Goal: Find specific page/section

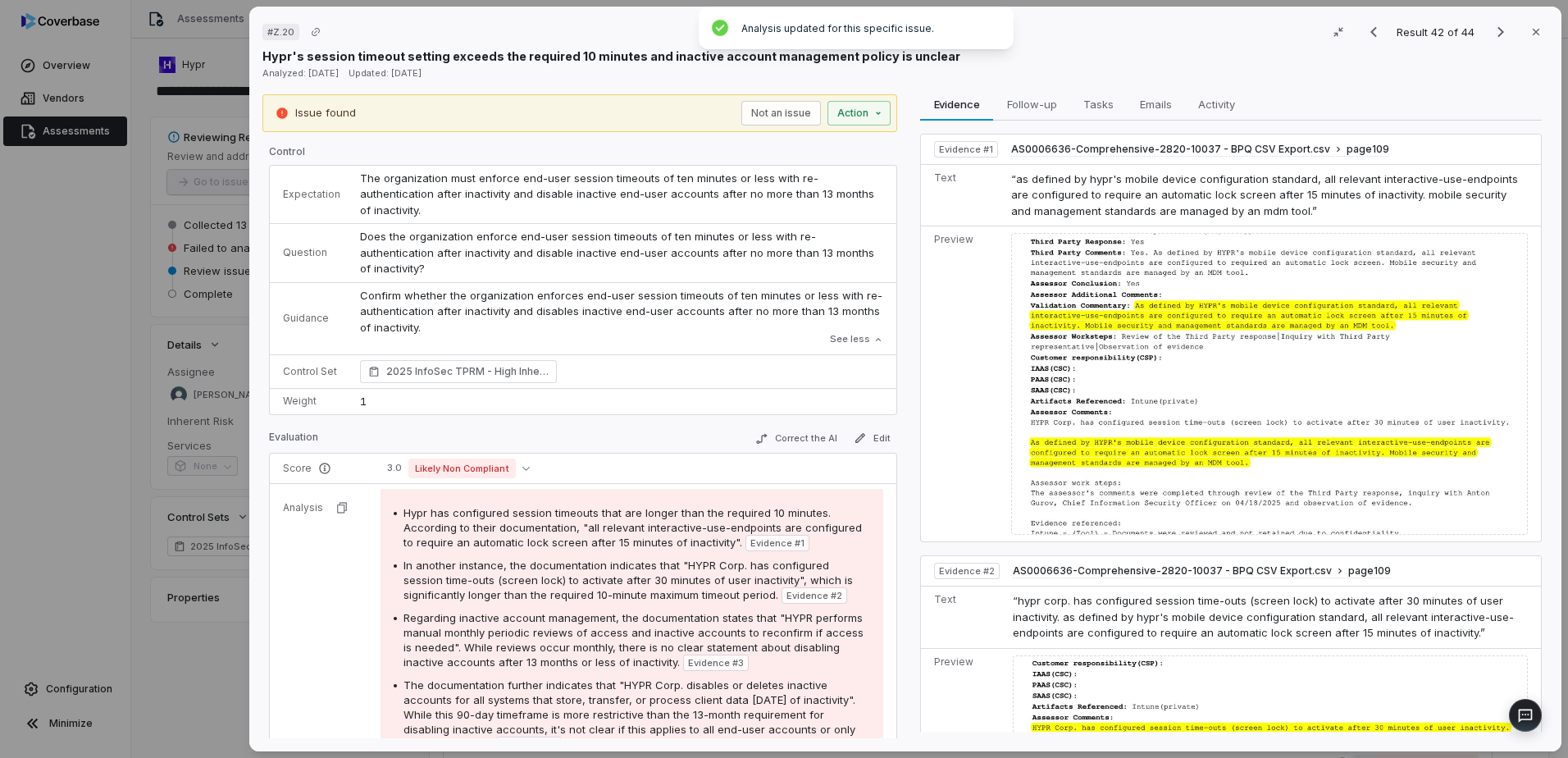
scroll to position [2177, 0]
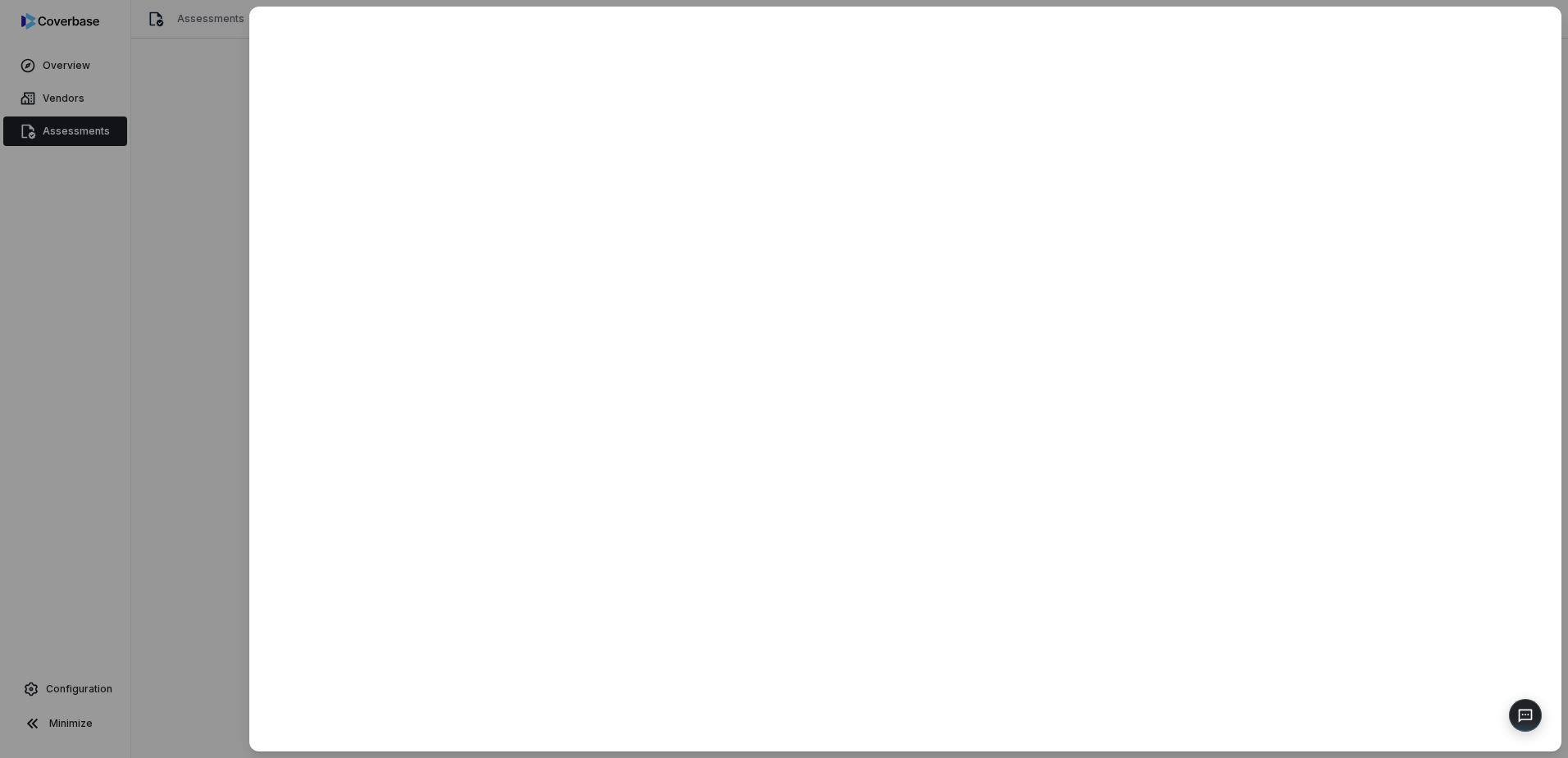
click at [137, 546] on div at bounding box center [784, 379] width 1568 height 758
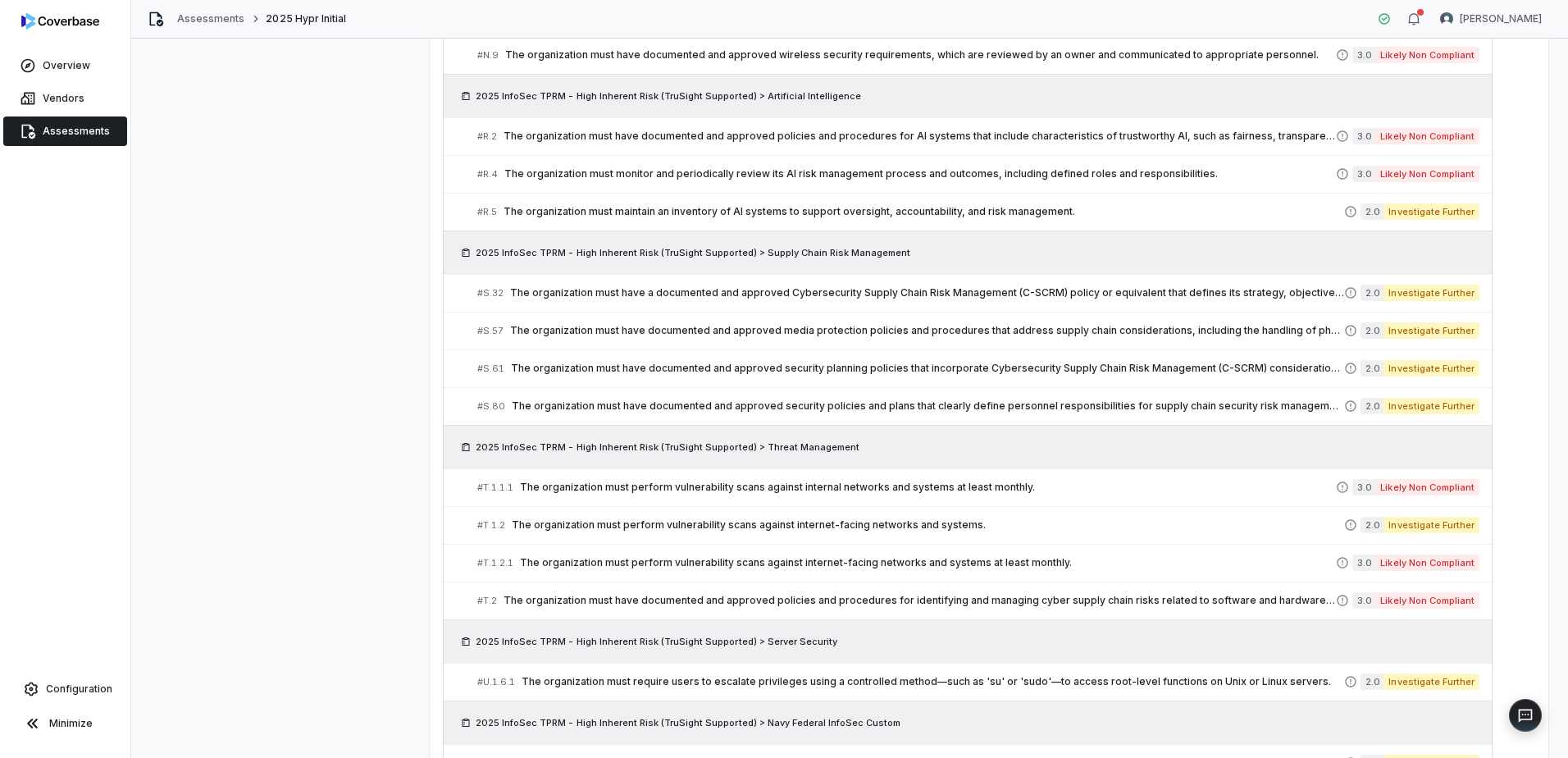
scroll to position [2177, 0]
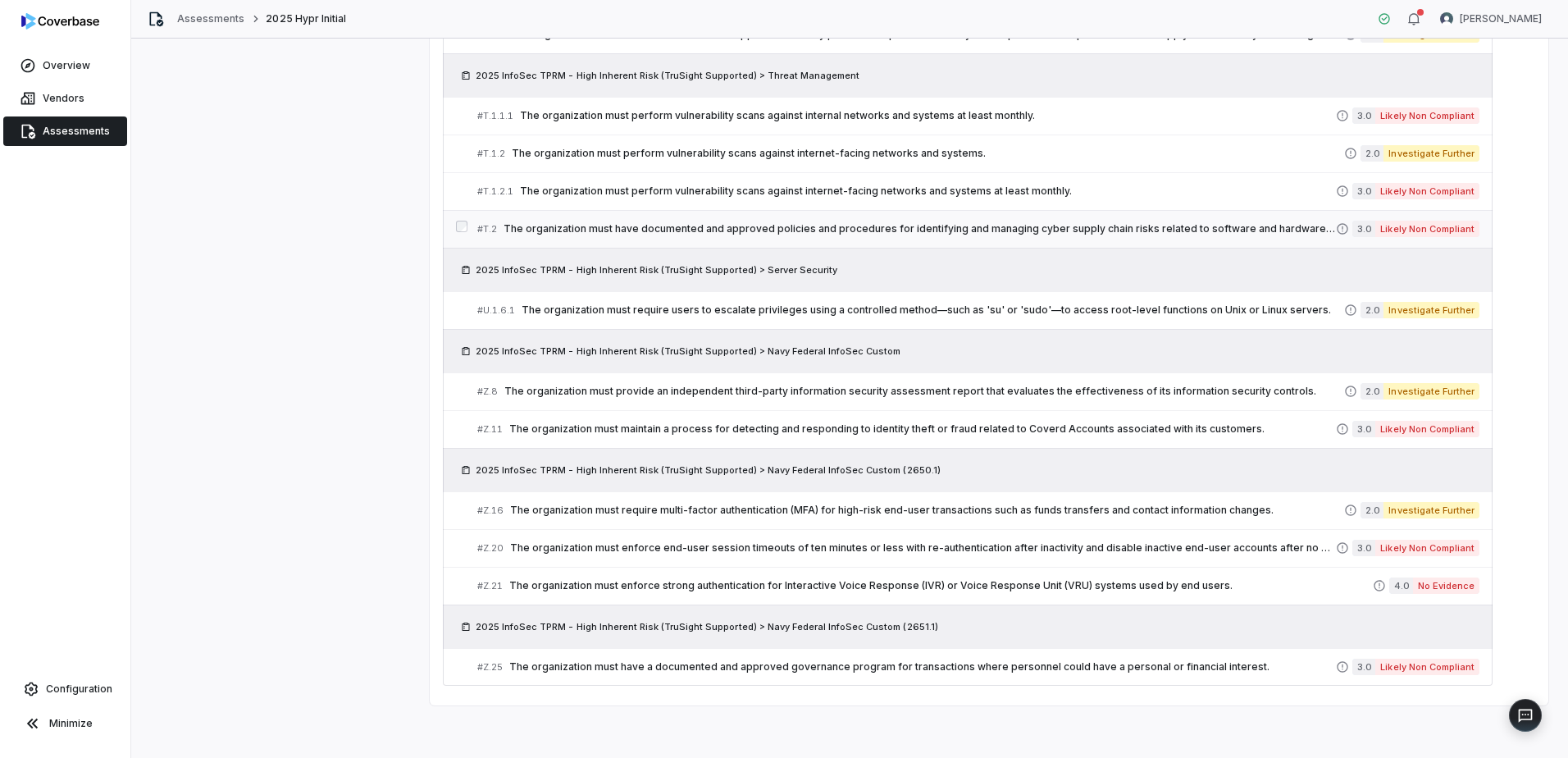
click at [901, 238] on link "# T.2 The organization must have documented and approved policies and procedure…" at bounding box center [978, 229] width 1002 height 37
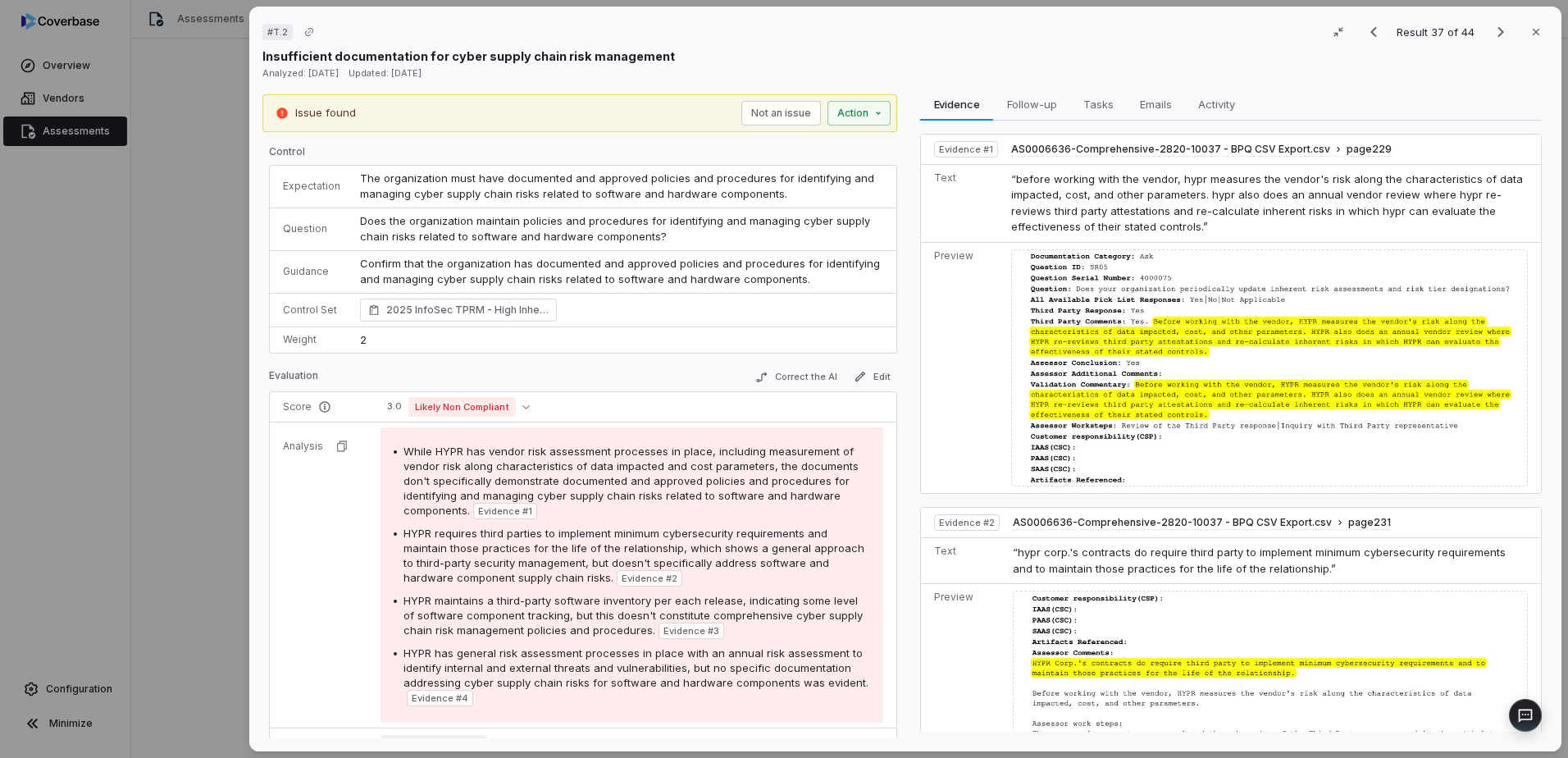
click at [144, 577] on div "# T.2 Result 37 of 44 Close Insufficient documentation for cyber supply chain r…" at bounding box center [784, 379] width 1568 height 758
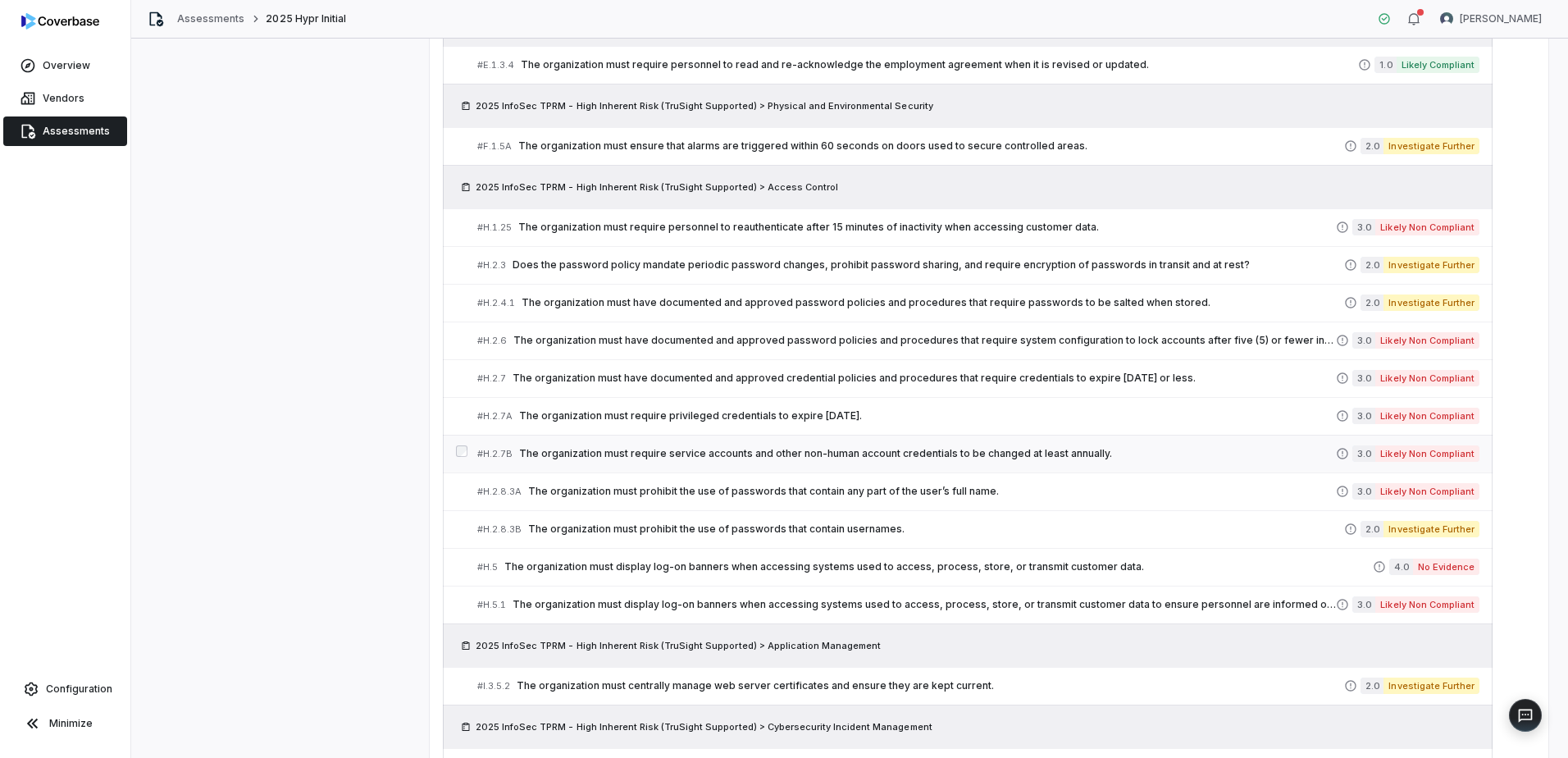
scroll to position [864, 0]
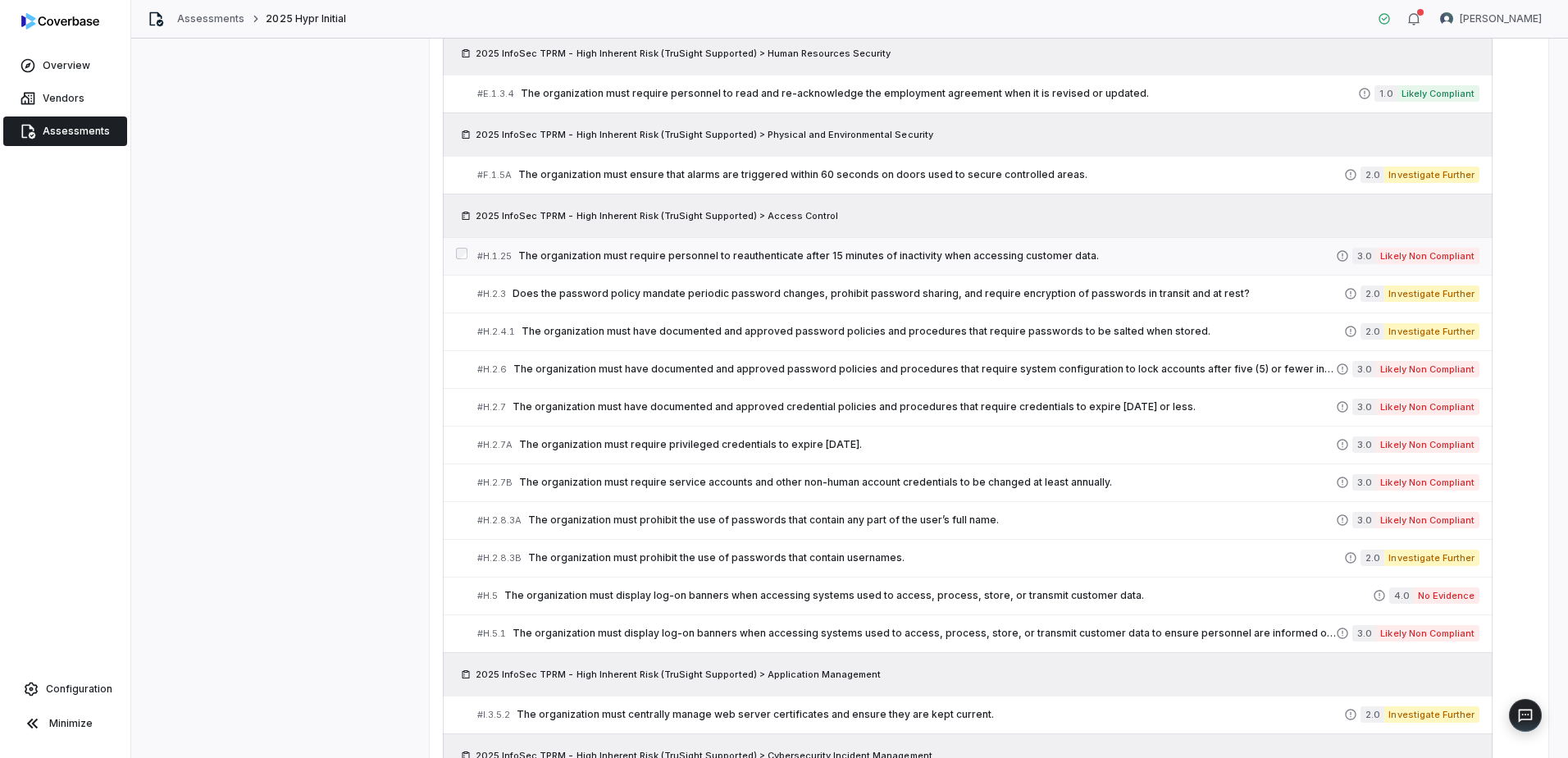
click at [933, 257] on span "The organization must require personnel to reauthenticate after 15 minutes of i…" at bounding box center [927, 256] width 817 height 13
